Goal: Information Seeking & Learning: Check status

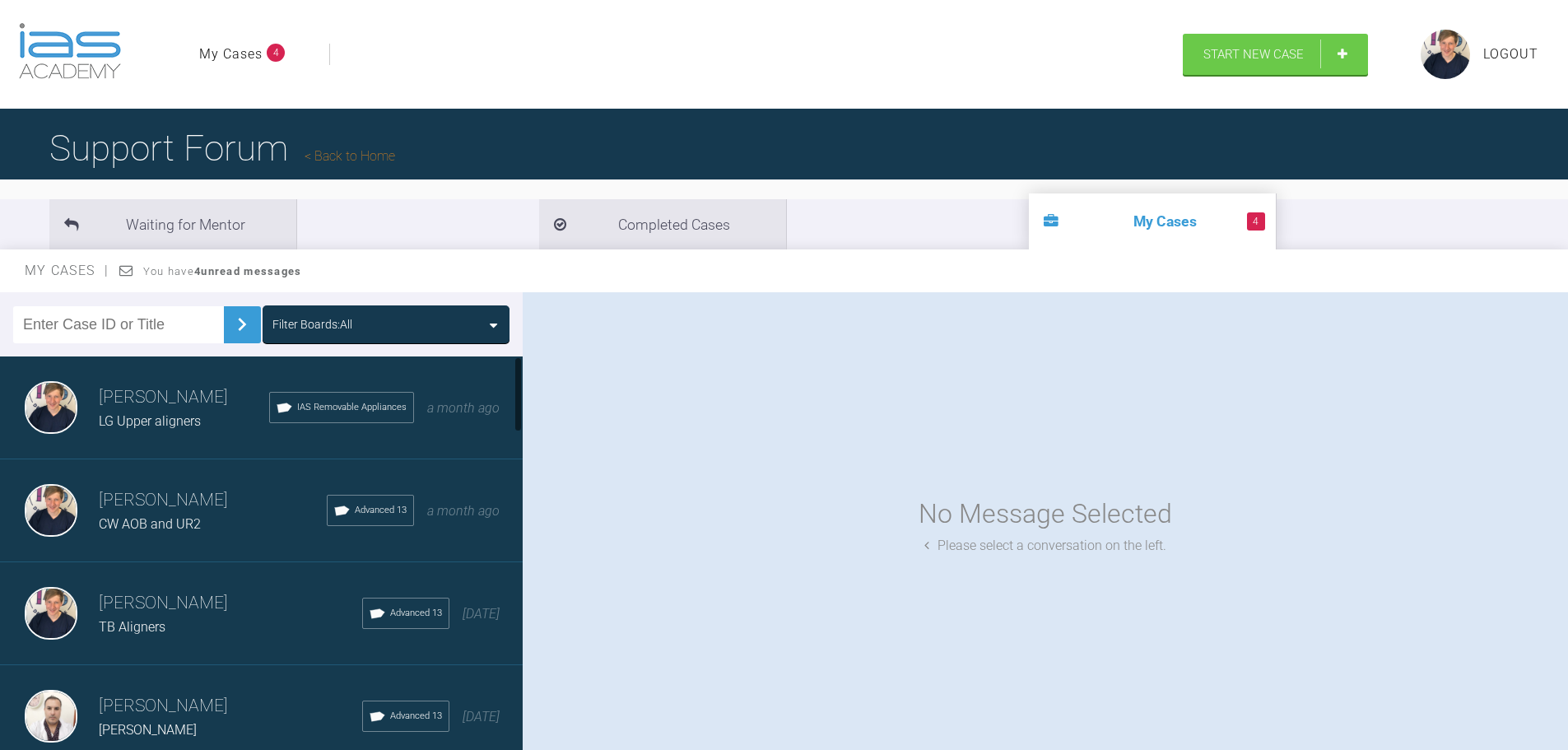
click at [142, 344] on input "text" at bounding box center [118, 325] width 211 height 37
type input "HH"
click at [237, 338] on img at bounding box center [242, 324] width 26 height 26
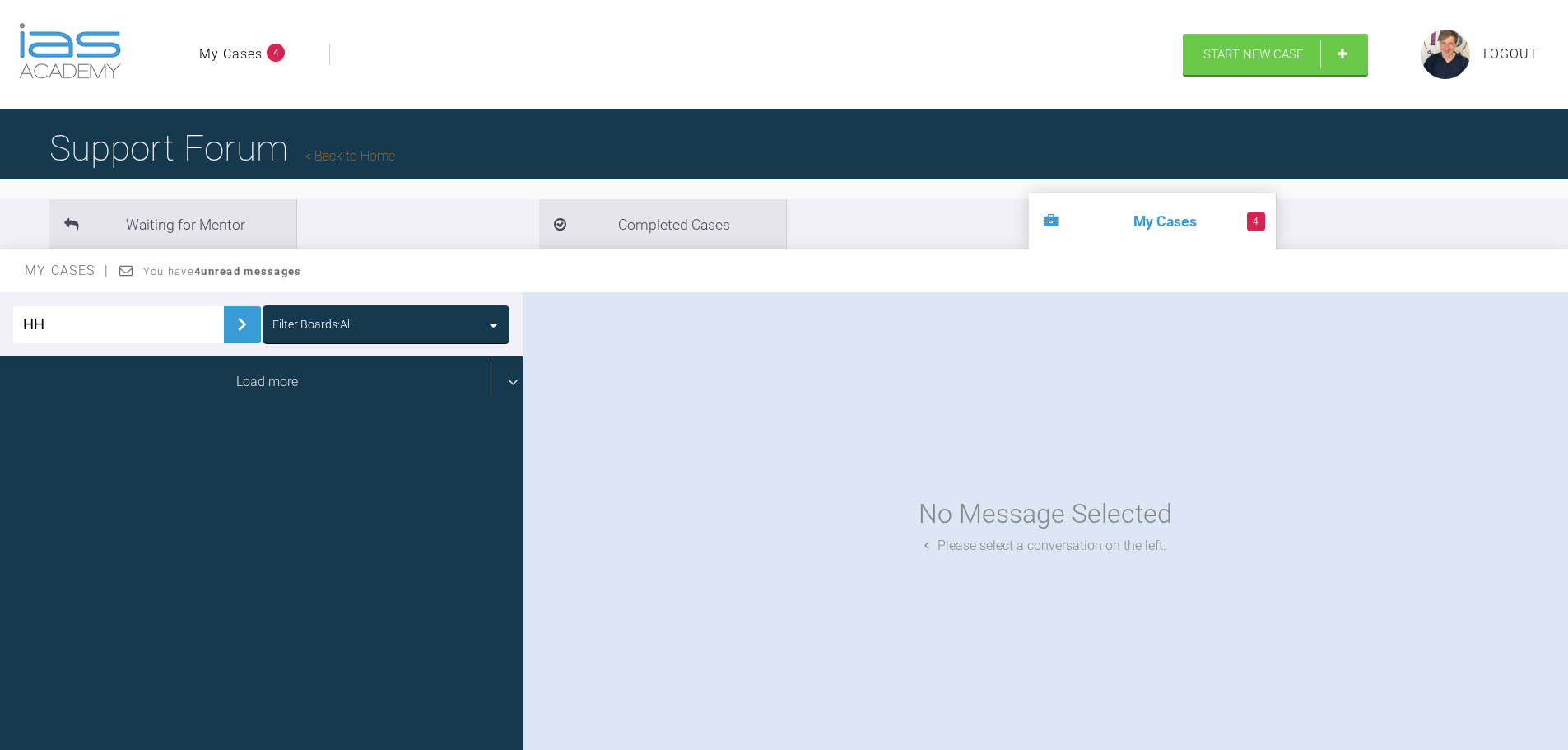
click at [226, 407] on div "Load more" at bounding box center [267, 382] width 535 height 51
click at [497, 407] on div "Load more" at bounding box center [267, 382] width 535 height 51
click at [539, 249] on li "Completed Cases" at bounding box center [662, 224] width 247 height 50
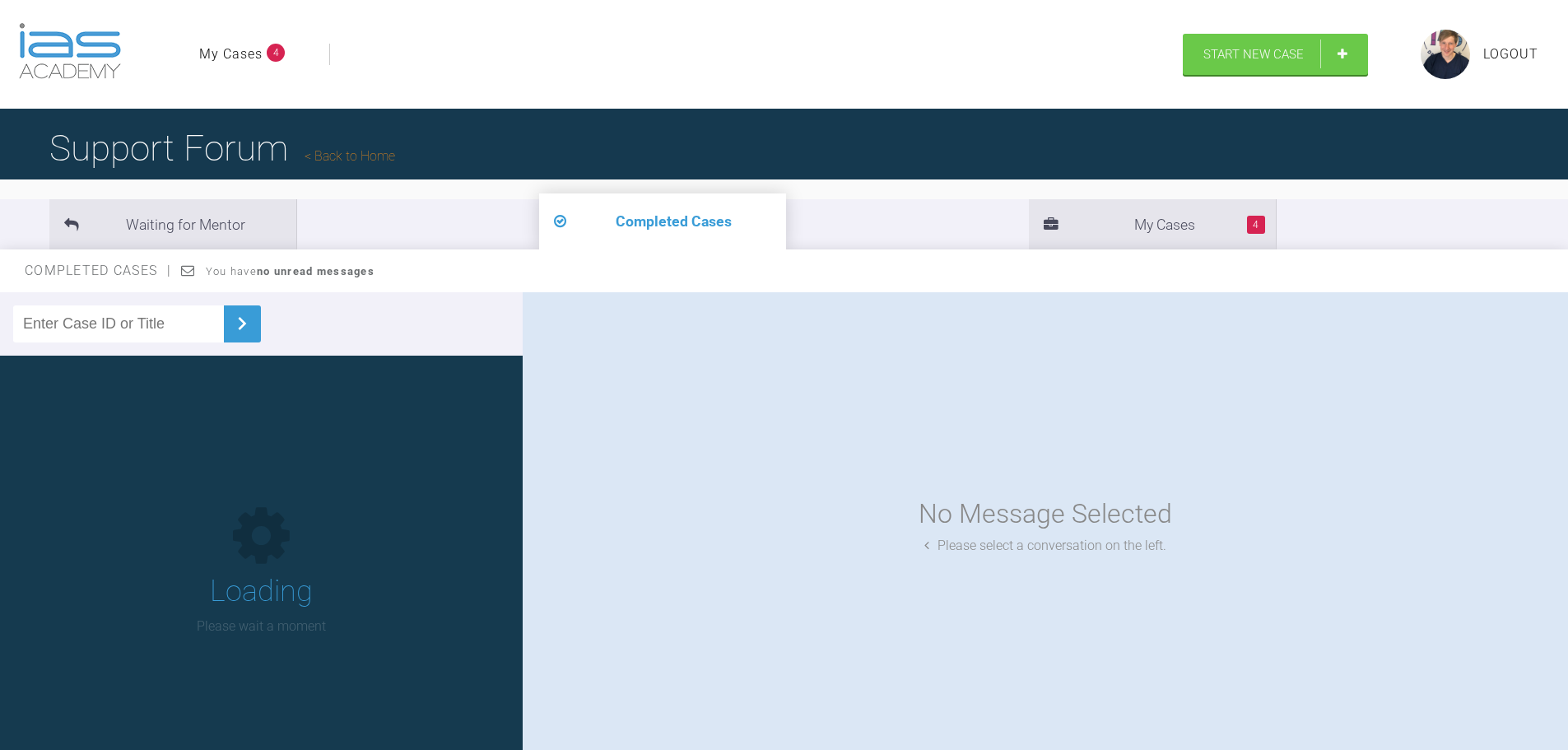
click at [179, 343] on input "text" at bounding box center [118, 324] width 211 height 37
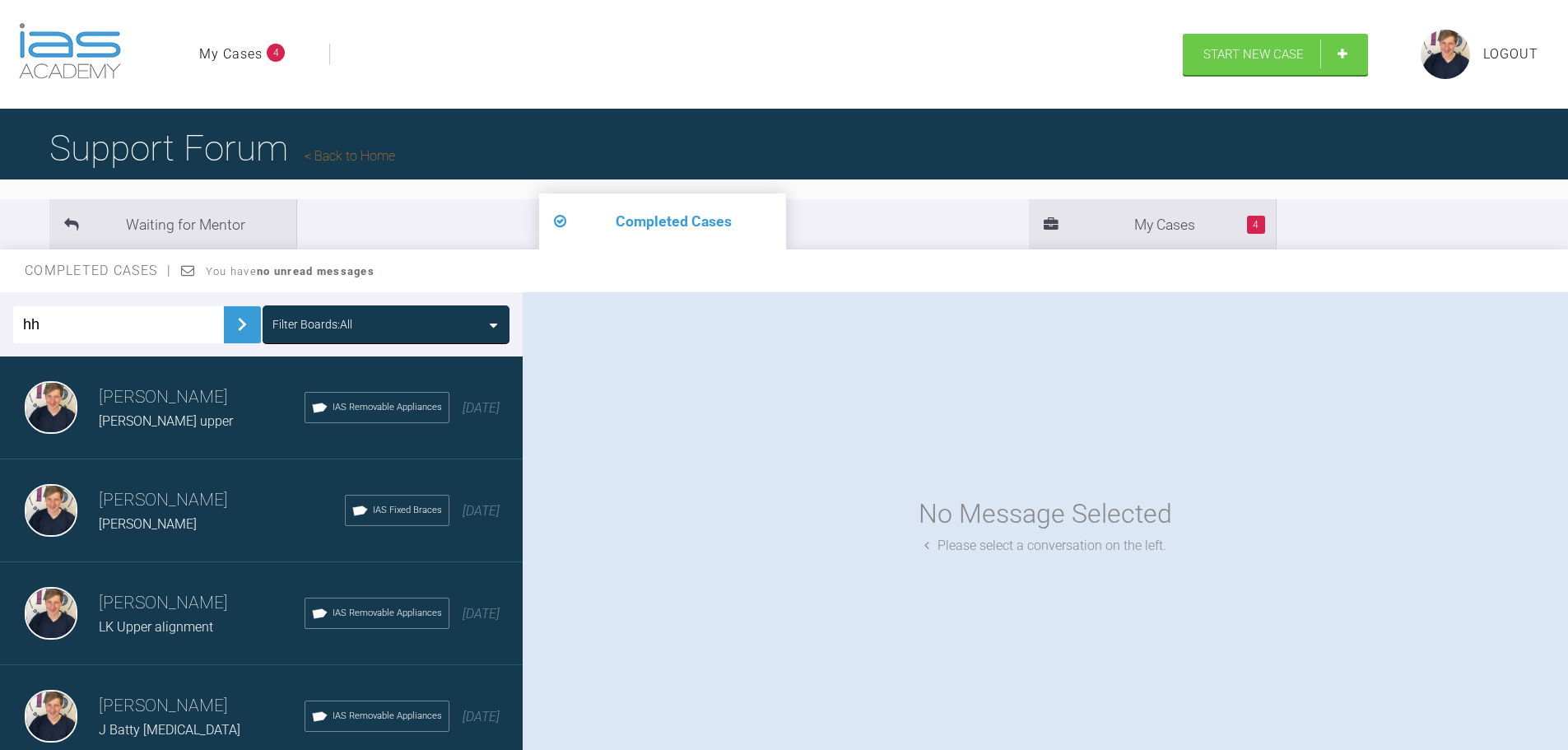
type input "hh"
click at [201, 412] on h3 "[PERSON_NAME]" at bounding box center [201, 397] width 206 height 28
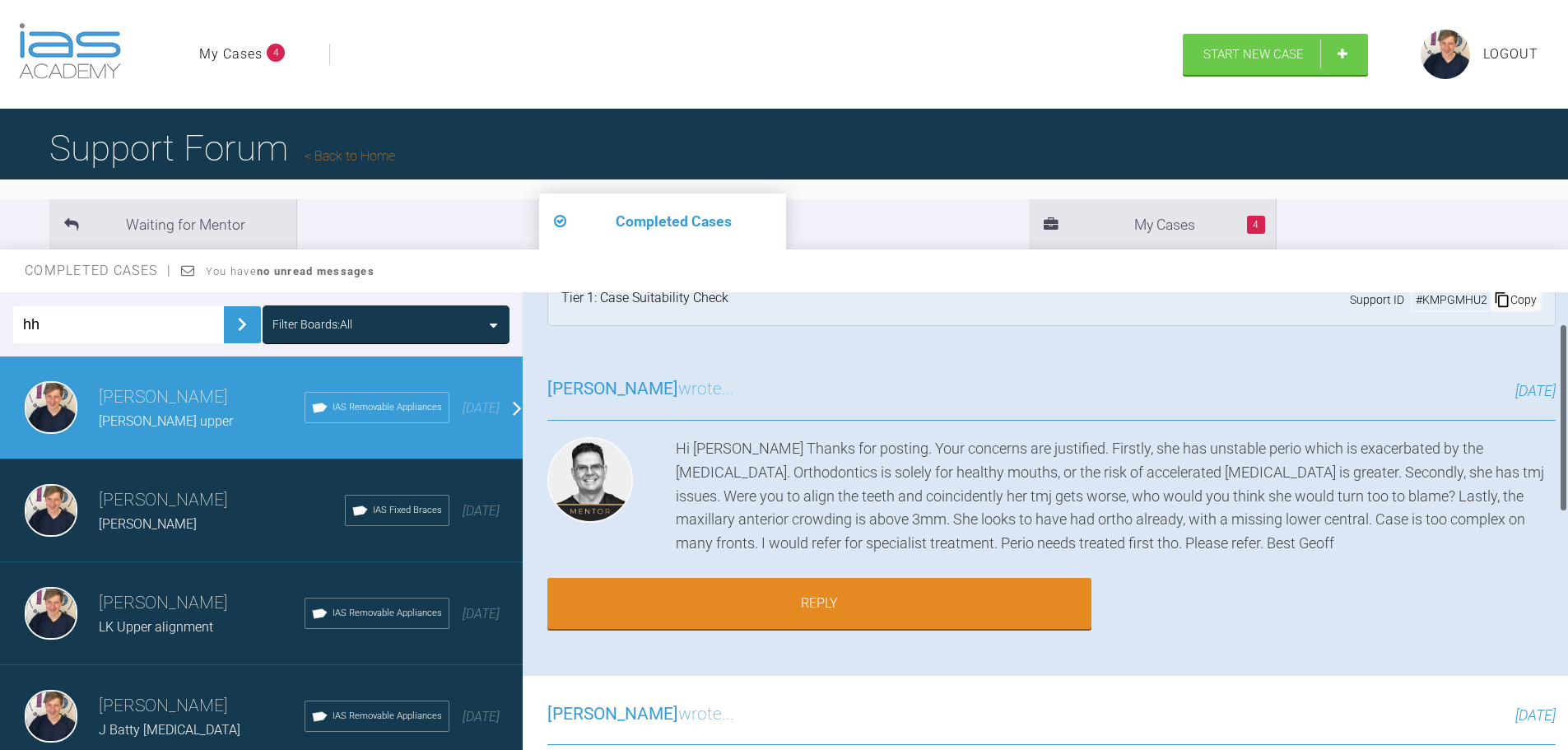
scroll to position [82, 0]
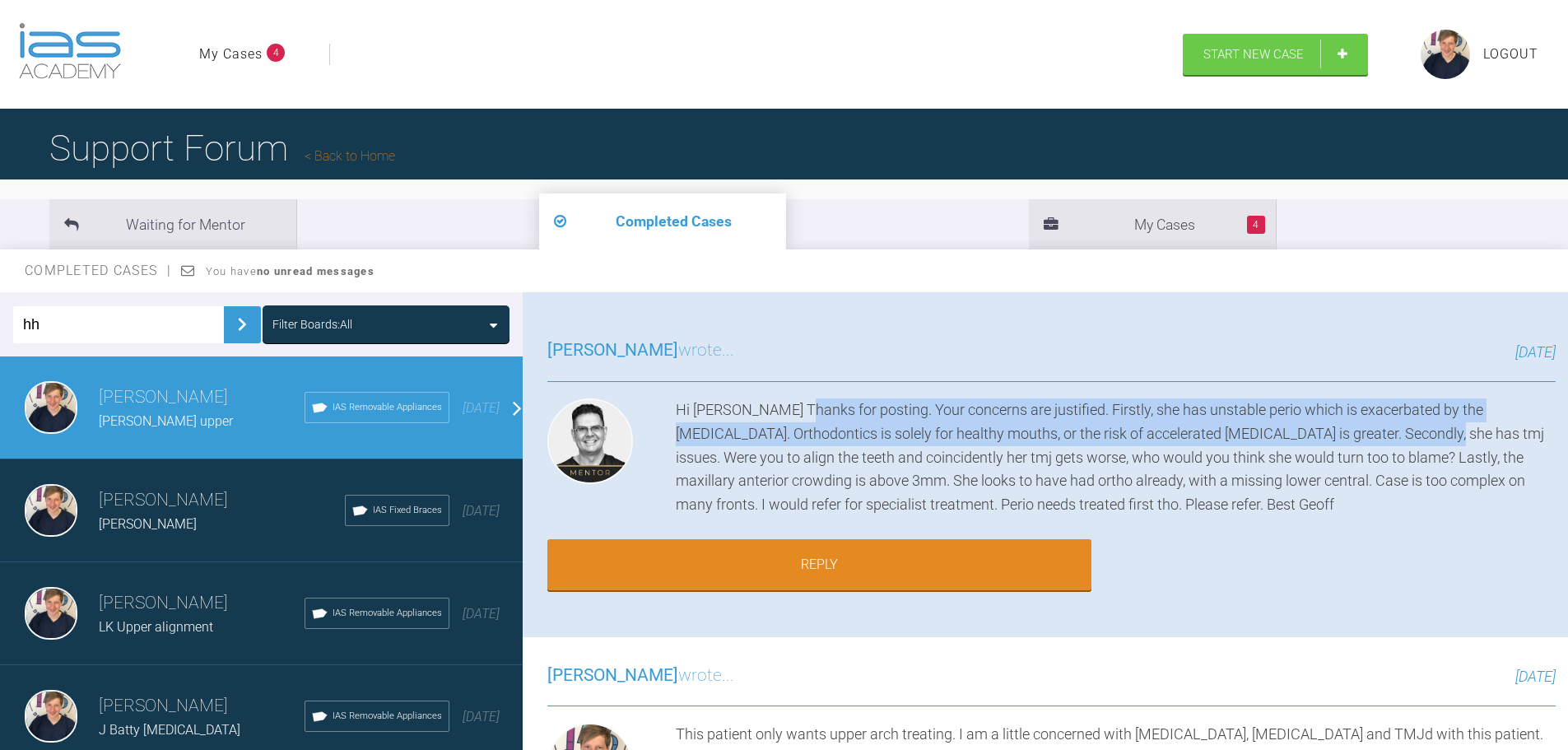
drag, startPoint x: 713, startPoint y: 468, endPoint x: 1239, endPoint y: 500, distance: 527.0
click at [1239, 500] on div "Hi [PERSON_NAME] Thanks for posting. Your concerns are justified. Firstly, she …" at bounding box center [1116, 458] width 880 height 118
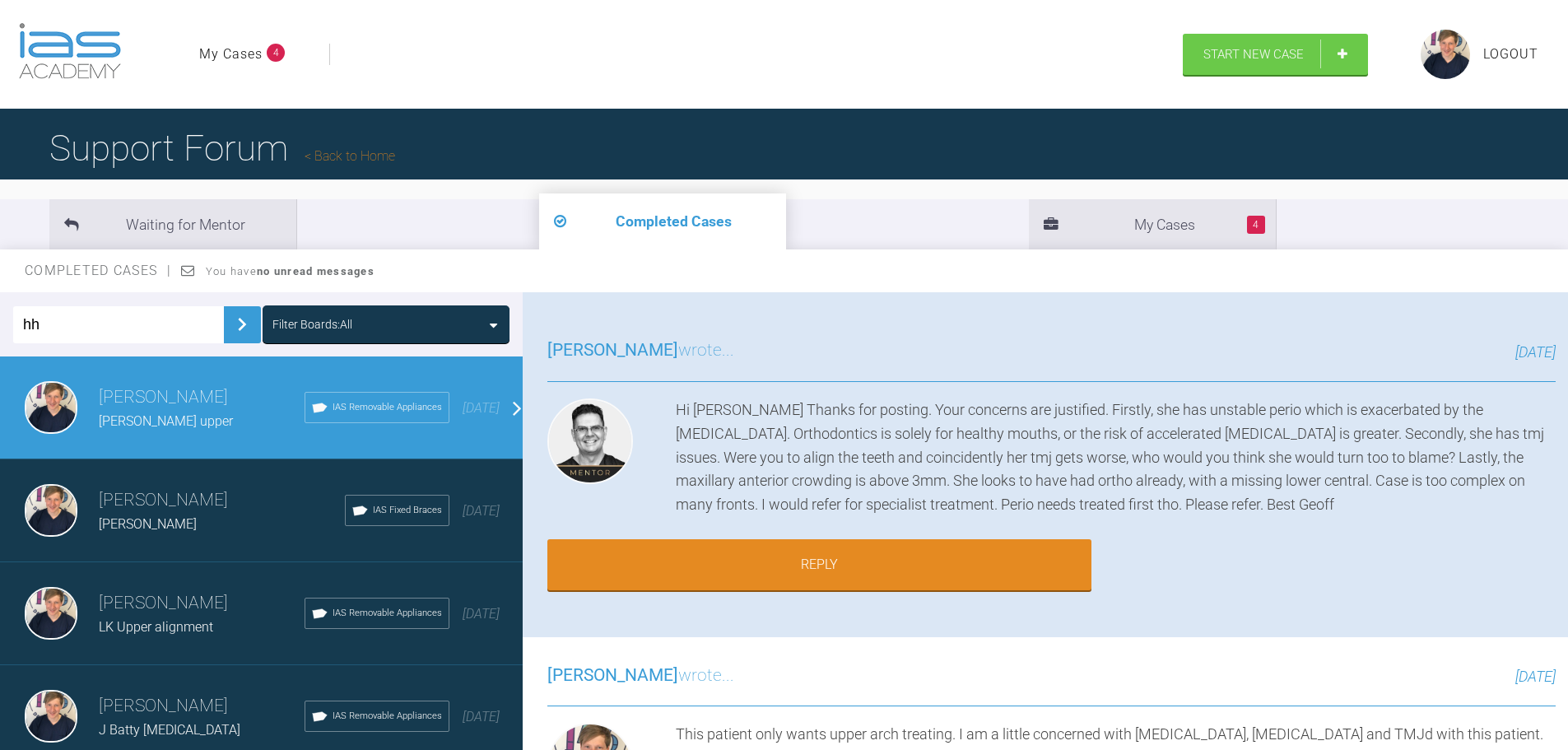
click at [1274, 517] on div "Hi [PERSON_NAME] Thanks for posting. Your concerns are justified. Firstly, she …" at bounding box center [1116, 458] width 880 height 118
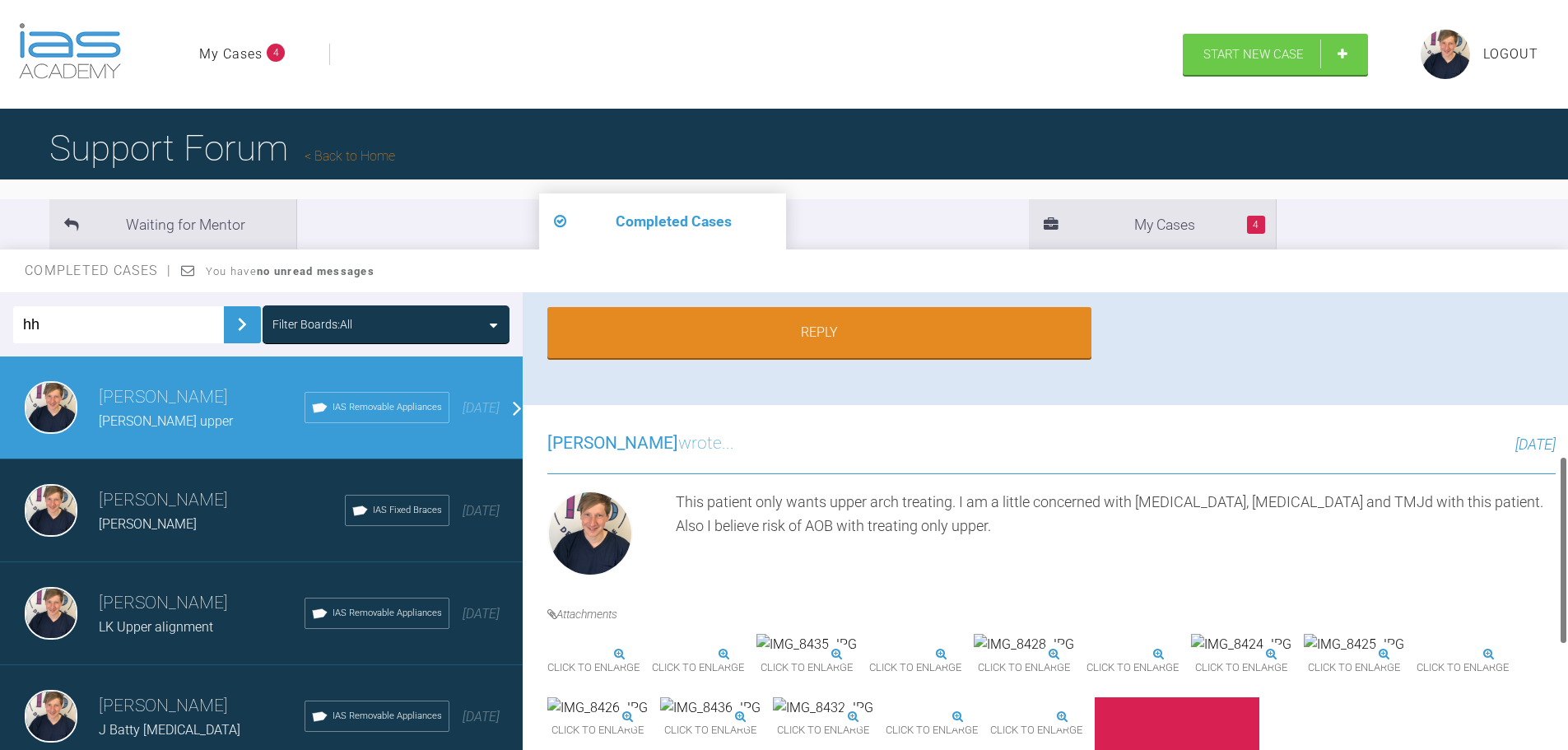
scroll to position [412, 0]
